Goal: Task Accomplishment & Management: Manage account settings

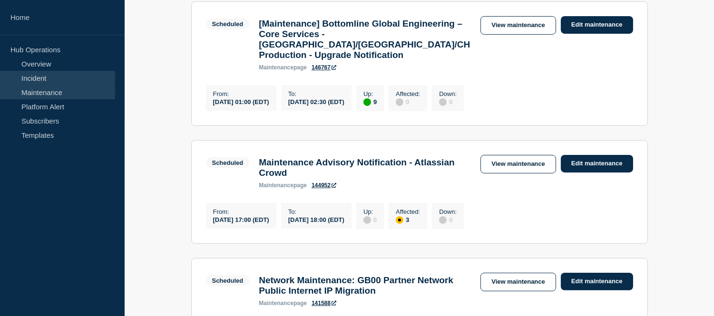
scroll to position [529, 0]
click at [59, 76] on link "Incident" at bounding box center [57, 78] width 115 height 14
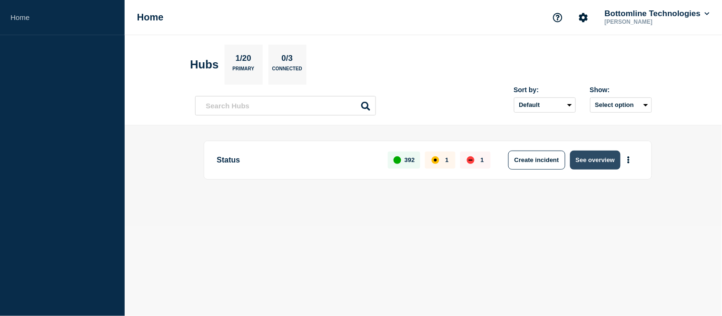
click at [589, 159] on button "See overview" at bounding box center [595, 160] width 50 height 19
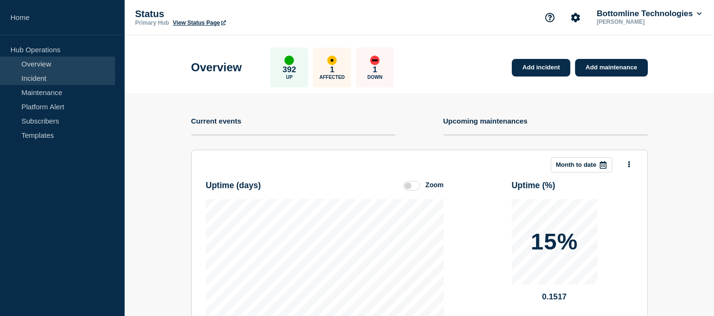
click at [59, 82] on link "Incident" at bounding box center [57, 78] width 115 height 14
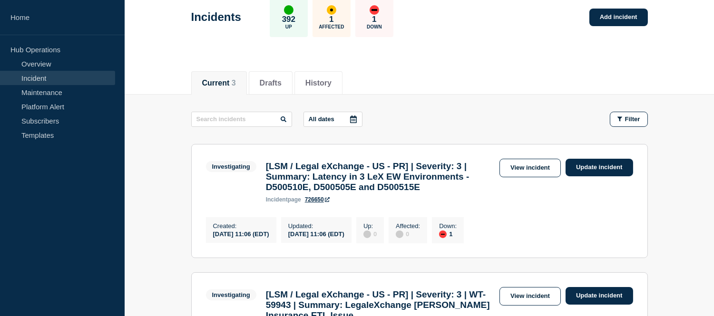
scroll to position [158, 0]
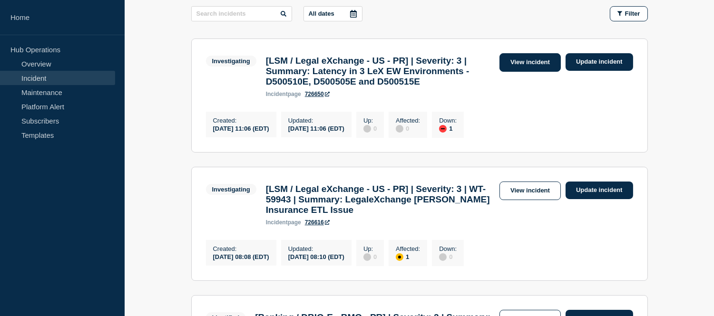
click at [512, 60] on link "View incident" at bounding box center [530, 62] width 61 height 19
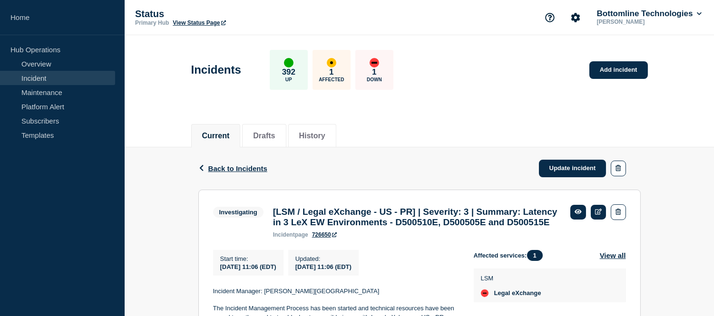
scroll to position [106, 0]
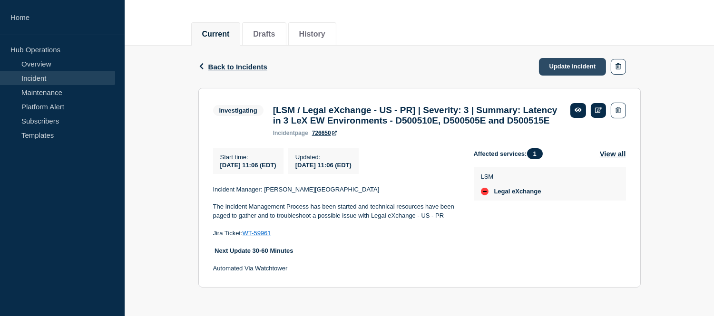
click at [563, 62] on link "Update incident" at bounding box center [573, 67] width 68 height 18
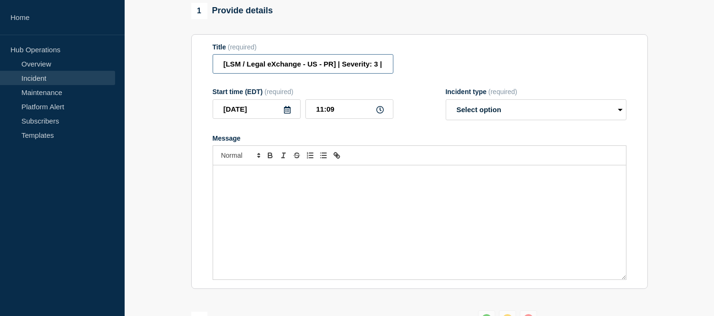
click at [383, 74] on input "[LSM / Legal eXchange - US - PR] | Severity: 3 | Summary: Latency in 3 LeX EW E…" at bounding box center [303, 64] width 181 height 20
click at [384, 74] on input "[LSM / Legal eXchange - US - PR] | Severity: 3 | Summary: Latency in 3 LeX EW E…" at bounding box center [303, 64] width 181 height 20
drag, startPoint x: 383, startPoint y: 92, endPoint x: 388, endPoint y: 89, distance: 5.8
click at [383, 74] on input "[LSM / Legal eXchange - US - PR] | Severity: 3 |WT- Summary: Latency in 3 LeX E…" at bounding box center [303, 64] width 181 height 20
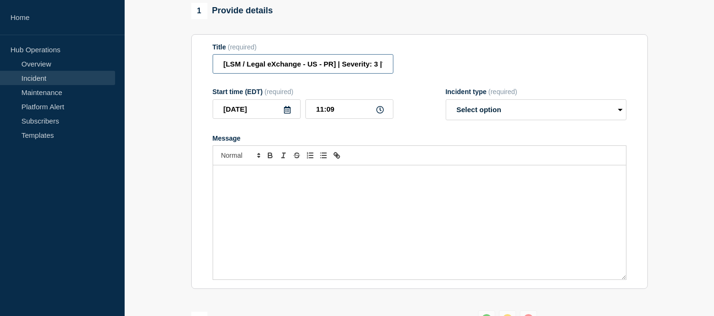
click at [380, 74] on input "[LSM / Legal eXchange - US - PR] | Severity: 3 |WT- Summary: Latency in 3 LeX E…" at bounding box center [303, 64] width 181 height 20
paste input "WT-59961"
type input "[LSM / Legal eXchange - US - PR] | Severity: 3 |WT-59961 Summary: Latency in 3 …"
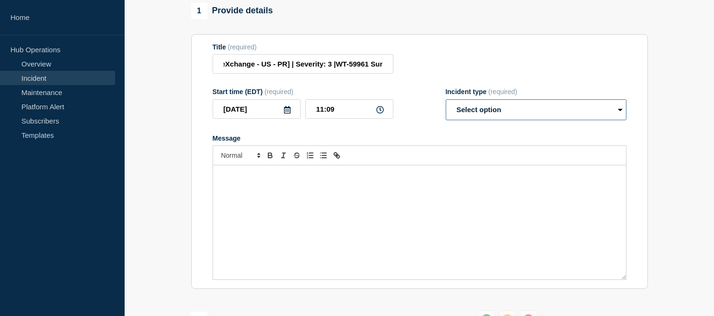
scroll to position [0, 0]
click at [489, 120] on select "Select option Investigating Identified Monitoring Resolved" at bounding box center [536, 109] width 181 height 21
select select "investigating"
click at [446, 120] on select "Select option Investigating Identified Monitoring Resolved" at bounding box center [536, 109] width 181 height 21
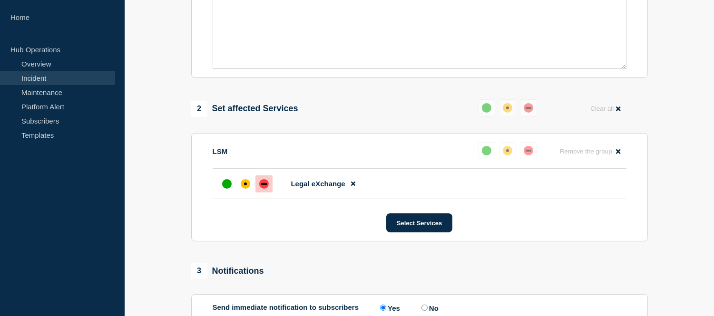
scroll to position [106, 0]
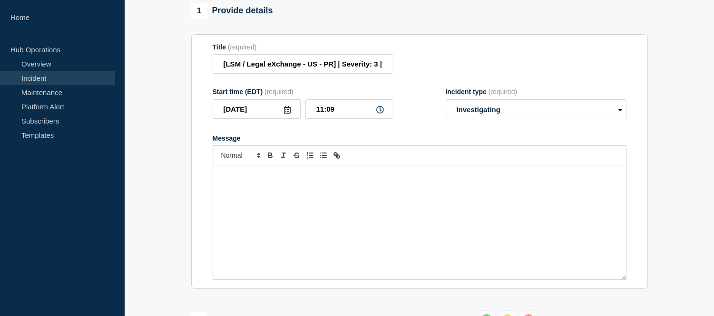
click at [256, 222] on div "Message" at bounding box center [419, 223] width 413 height 114
drag, startPoint x: 241, startPoint y: 219, endPoint x: 209, endPoint y: 200, distance: 36.9
click at [209, 200] on section "Title (required) [LSM / Legal eXchange - US - PR] | Severity: 3 |WT-59961 Summa…" at bounding box center [419, 161] width 457 height 255
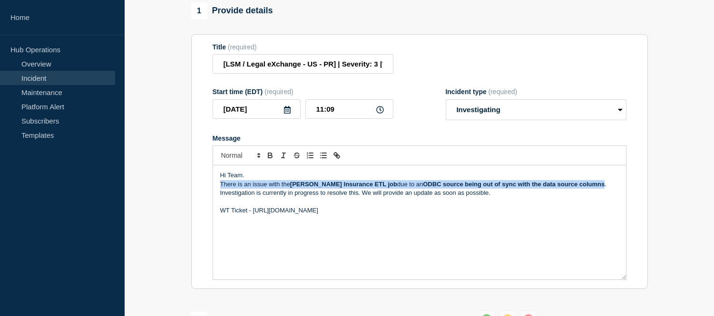
drag, startPoint x: 578, startPoint y: 208, endPoint x: 216, endPoint y: 207, distance: 361.6
click at [216, 207] on div "Hi Team. There is an issue with the Markel Insurance ETL job due to an ODBC sou…" at bounding box center [419, 223] width 413 height 114
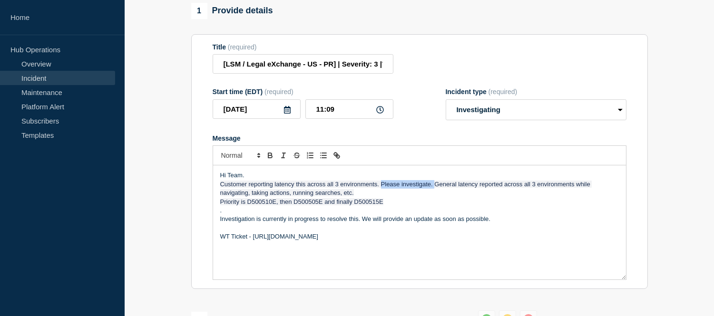
drag, startPoint x: 435, startPoint y: 211, endPoint x: 382, endPoint y: 208, distance: 53.8
click at [382, 196] on span "Customer reporting latency this across all 3 environments. Please investigate. …" at bounding box center [406, 189] width 372 height 16
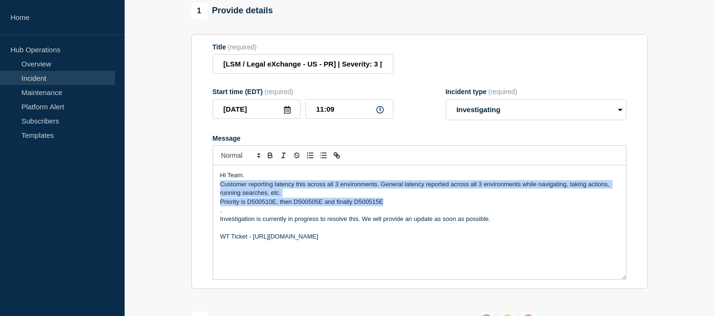
drag, startPoint x: 221, startPoint y: 209, endPoint x: 393, endPoint y: 229, distance: 173.3
click at [393, 229] on div "Hi Team. Customer reporting latency this across all 3 environments. General lat…" at bounding box center [419, 223] width 413 height 114
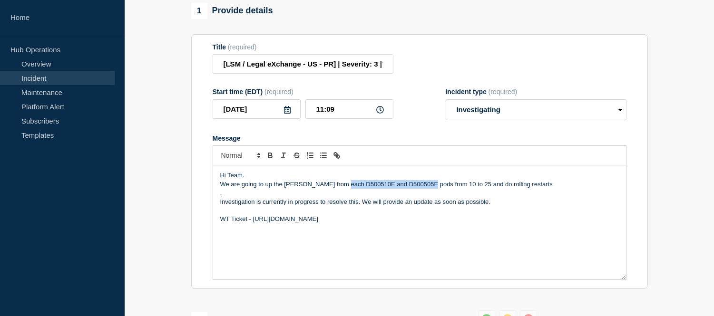
drag, startPoint x: 429, startPoint y: 210, endPoint x: 343, endPoint y: 210, distance: 86.1
click at [343, 189] on p "We are going to up the max conn from each D500510E and D500505E pods from 10 to…" at bounding box center [419, 184] width 399 height 9
click at [248, 180] on p "Hi Team." at bounding box center [419, 175] width 399 height 9
click at [312, 189] on p "We are going to up the max conn from each D500510E and D500515E from 10 to 25 a…" at bounding box center [419, 184] width 399 height 9
click at [362, 206] on p "Investigation is currently in progress to resolve this. We will provide an upda…" at bounding box center [419, 202] width 399 height 9
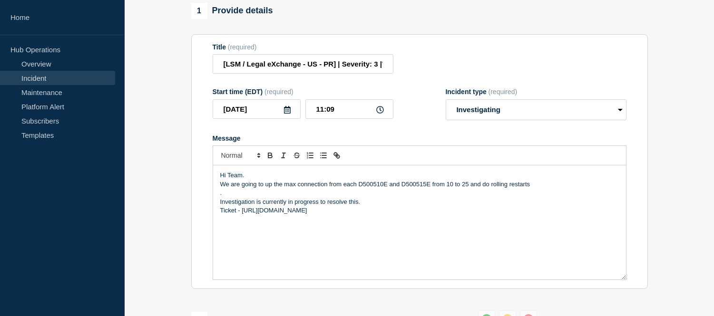
drag, startPoint x: 367, startPoint y: 235, endPoint x: 245, endPoint y: 237, distance: 122.8
click at [245, 215] on p "Ticket - https://jira.bottomline.tech/browse/WT-59943" at bounding box center [419, 210] width 399 height 9
click at [363, 206] on p "Investigation is currently in progress to resolve this." at bounding box center [419, 202] width 399 height 9
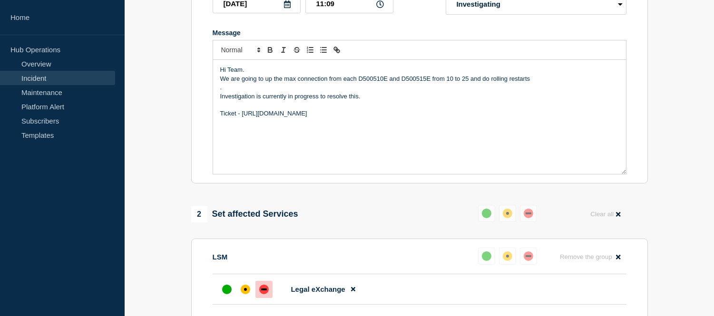
click at [368, 118] on p "Ticket - https://jira.bottomline.tech/browse/WT-59961" at bounding box center [419, 113] width 399 height 9
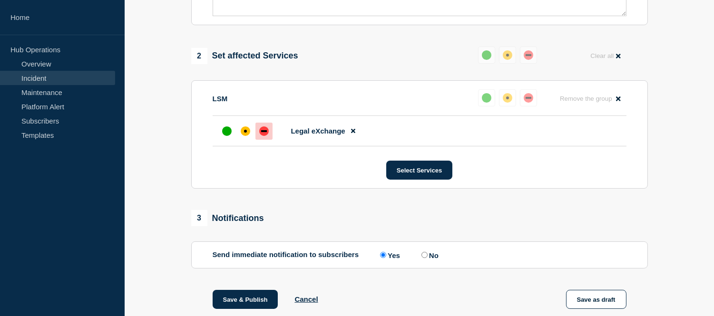
scroll to position [506, 0]
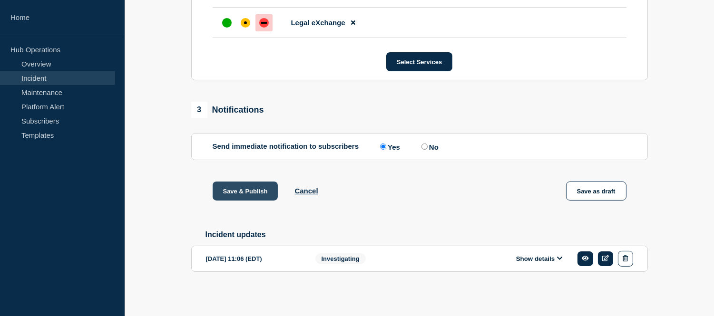
click at [256, 189] on button "Save & Publish" at bounding box center [246, 191] width 66 height 19
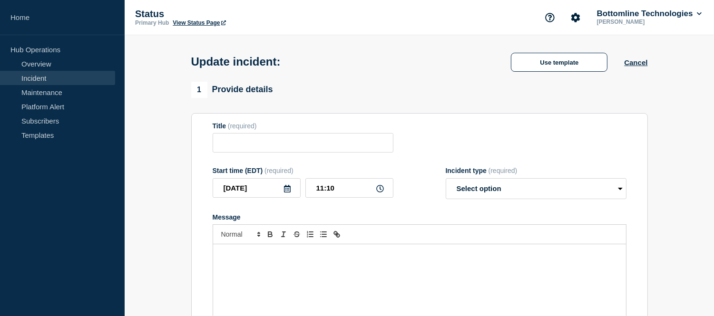
type input "[LSM / Legal eXchange - US - PR] | Severity: 3 | Summary: Latency in 3 LeX EW E…"
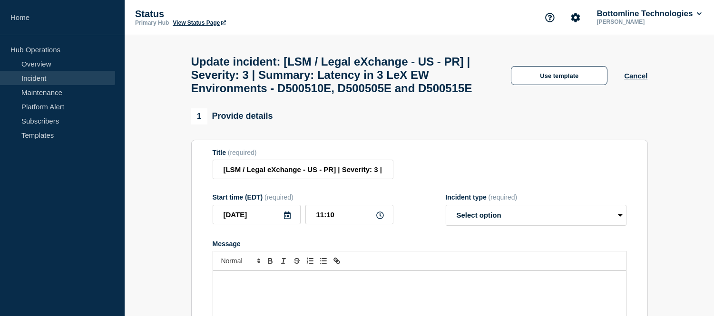
click at [57, 73] on link "Incident" at bounding box center [57, 78] width 115 height 14
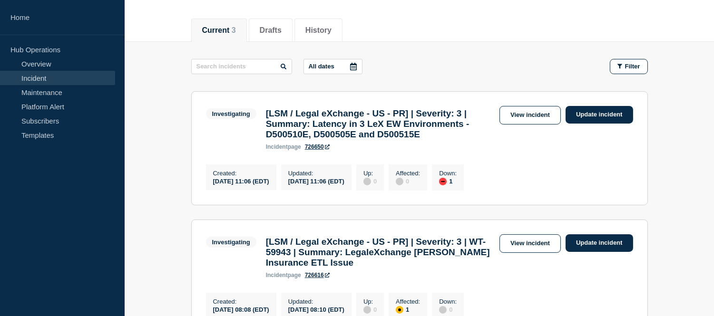
scroll to position [158, 0]
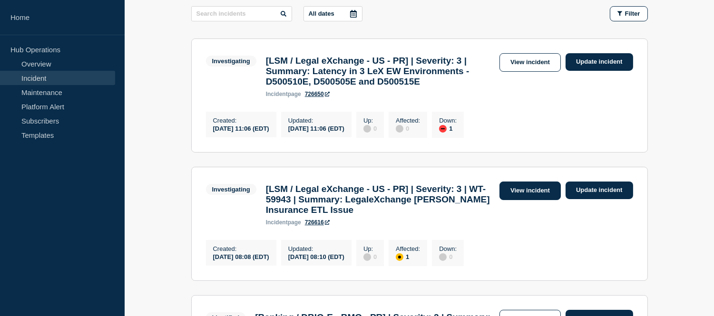
click at [525, 198] on link "View incident" at bounding box center [530, 191] width 61 height 19
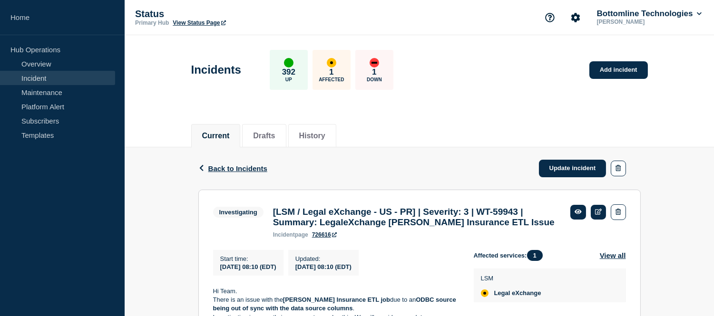
scroll to position [154, 0]
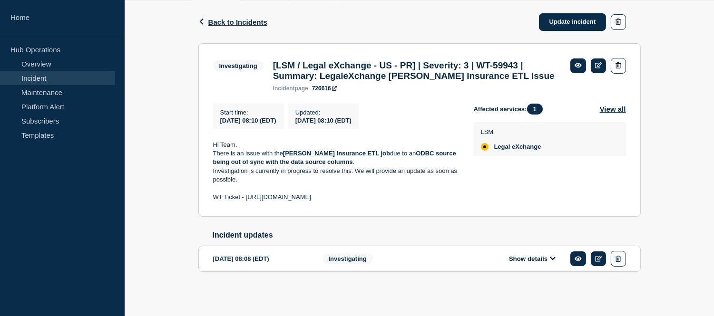
drag, startPoint x: 373, startPoint y: 194, endPoint x: 213, endPoint y: 145, distance: 167.3
click at [213, 145] on div "Hi Team. There is an issue with the Markel Insurance ETL job due to an ODBC sou…" at bounding box center [336, 171] width 246 height 61
copy div "Hi Team. There is an issue with the Markel Insurance ETL job due to an ODBC sou…"
click at [73, 74] on link "Incident" at bounding box center [57, 78] width 115 height 14
